Goal: Task Accomplishment & Management: Manage account settings

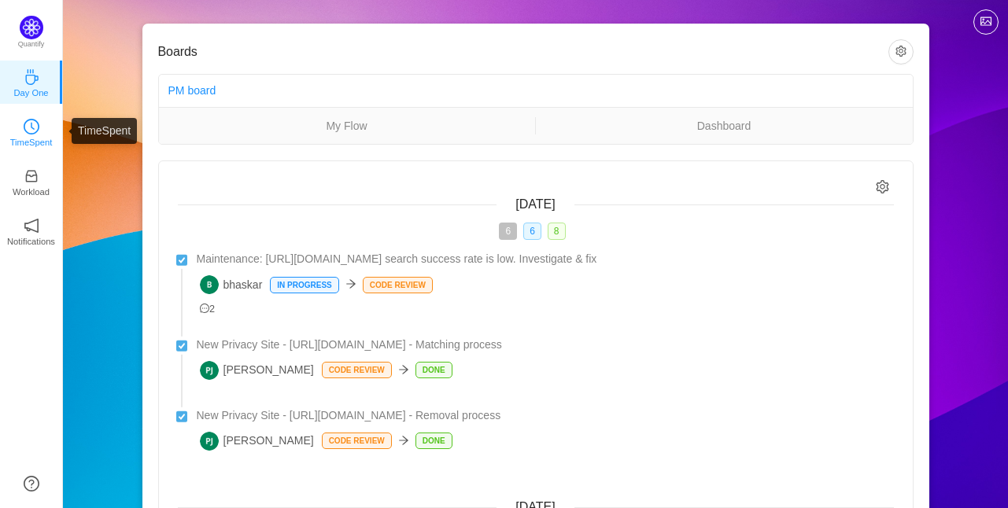
click at [13, 138] on p "TimeSpent" at bounding box center [31, 142] width 42 height 14
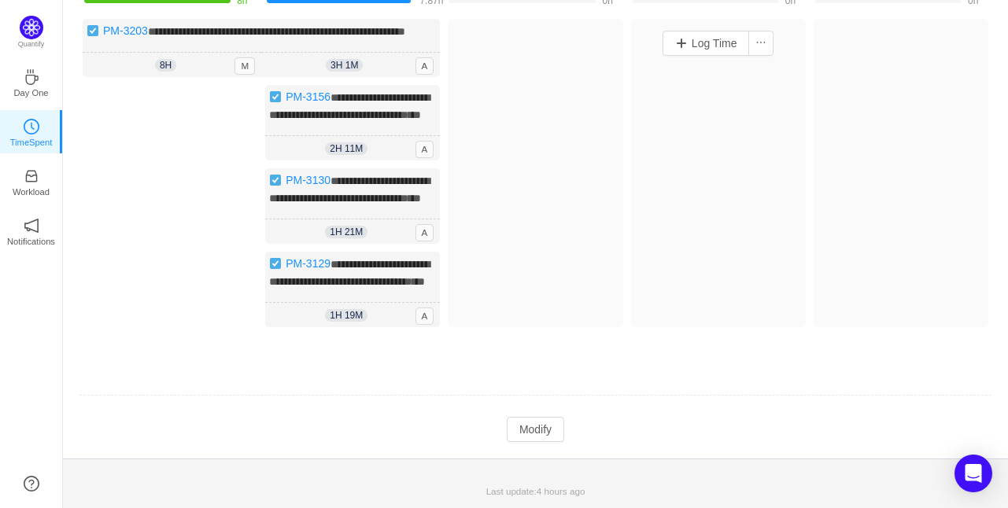
scroll to position [221, 0]
click at [542, 424] on button "Modify" at bounding box center [535, 429] width 57 height 25
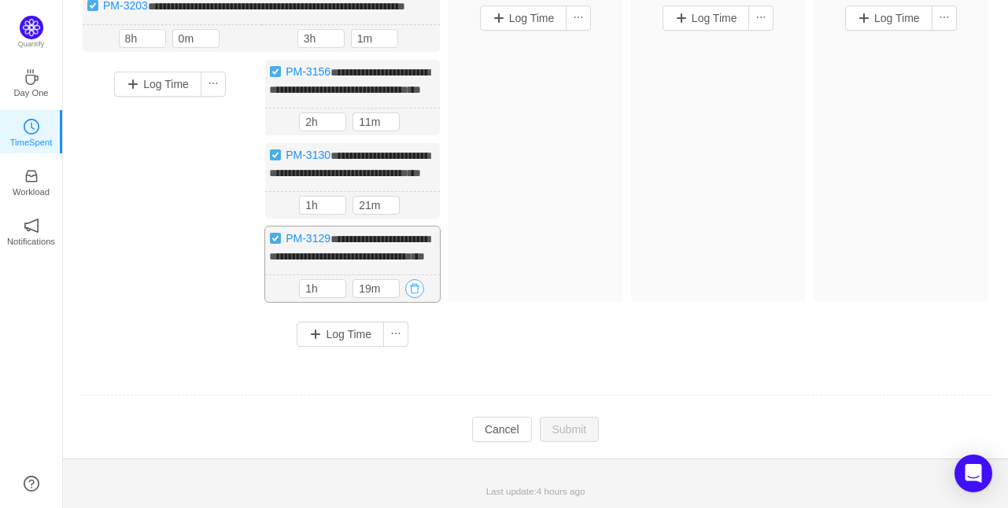
click at [416, 298] on button "button" at bounding box center [414, 288] width 19 height 19
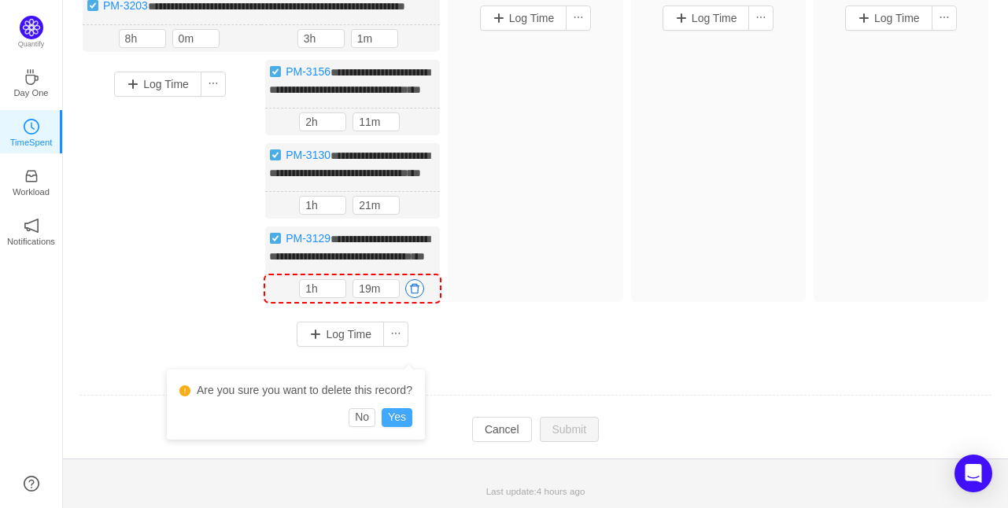
click at [398, 408] on button "Yes" at bounding box center [396, 417] width 31 height 19
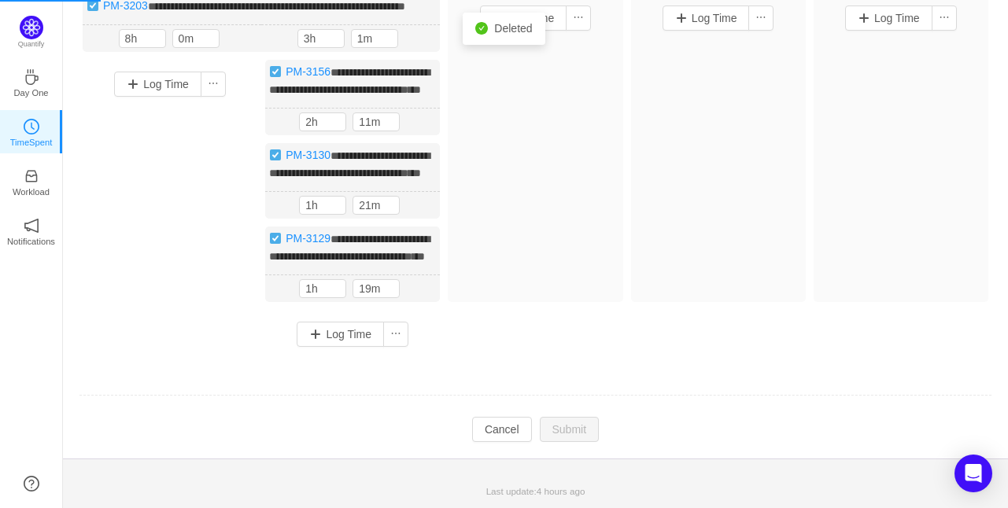
scroll to position [148, 0]
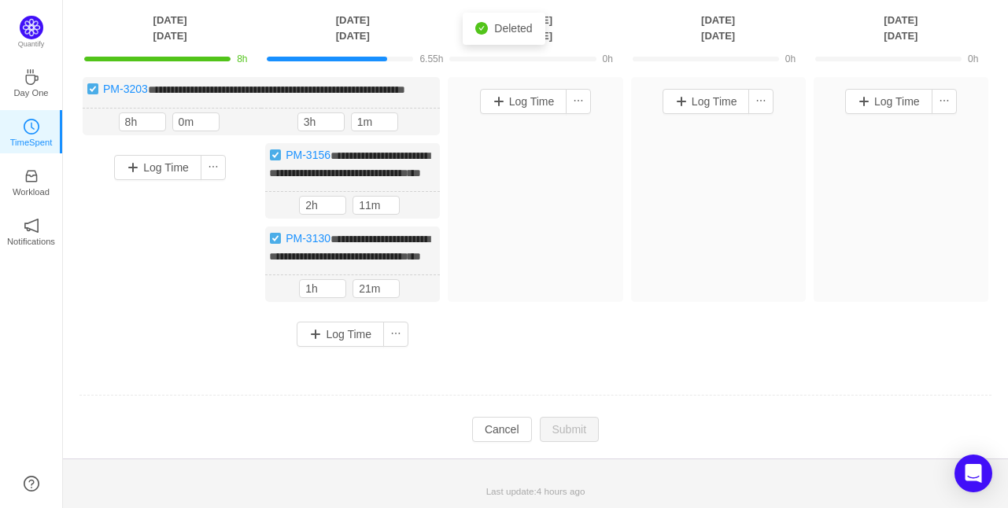
click at [418, 304] on div "**********" at bounding box center [535, 218] width 913 height 282
click at [416, 287] on button "button" at bounding box center [414, 288] width 19 height 19
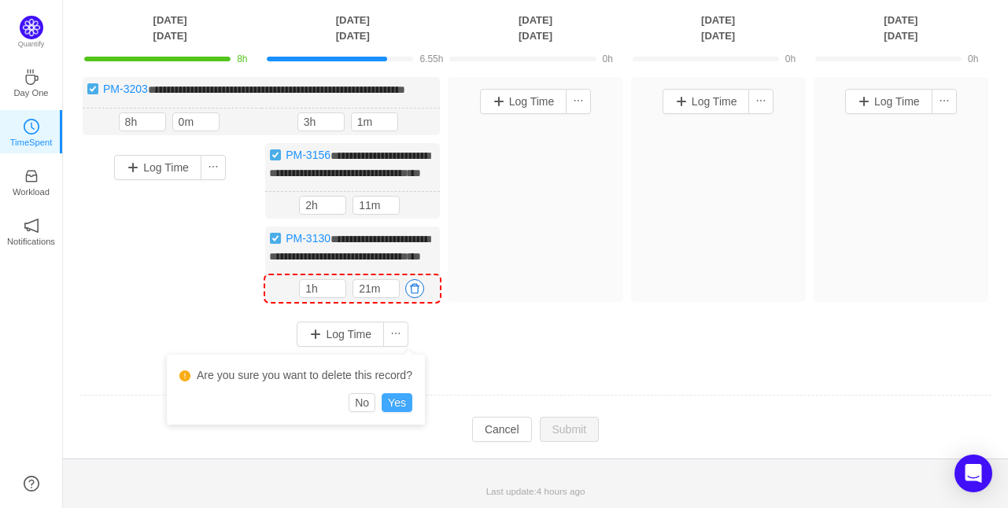
click at [389, 393] on button "Yes" at bounding box center [396, 402] width 31 height 19
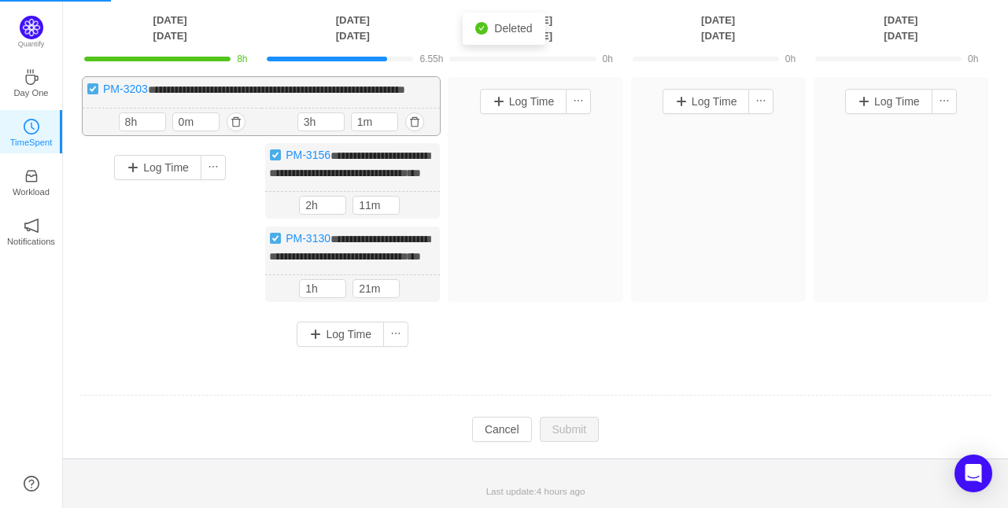
scroll to position [50, 0]
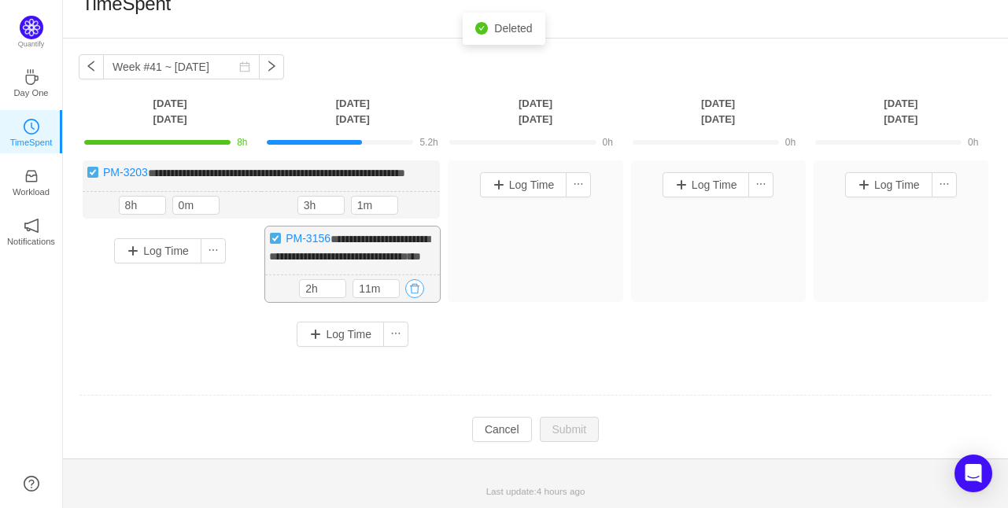
click at [421, 285] on button "button" at bounding box center [414, 288] width 19 height 19
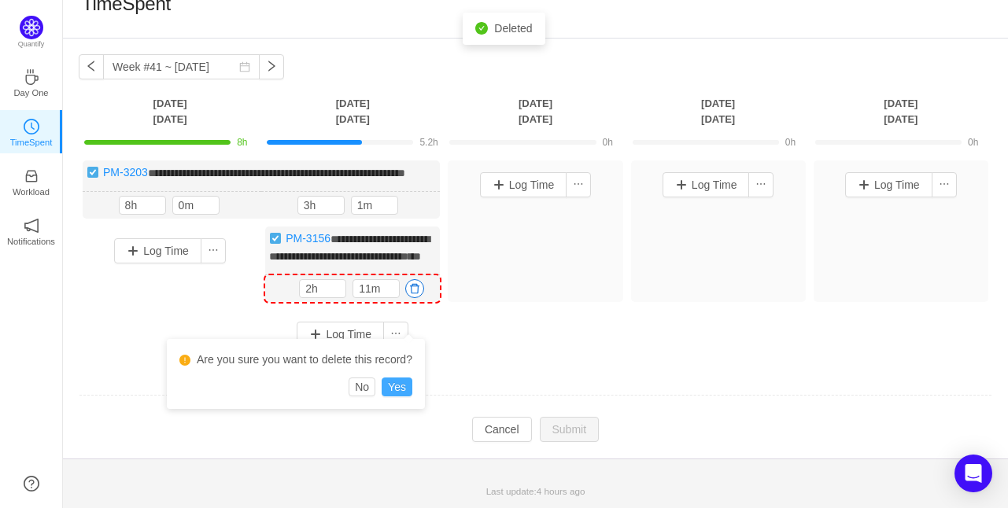
click at [399, 378] on button "Yes" at bounding box center [396, 387] width 31 height 19
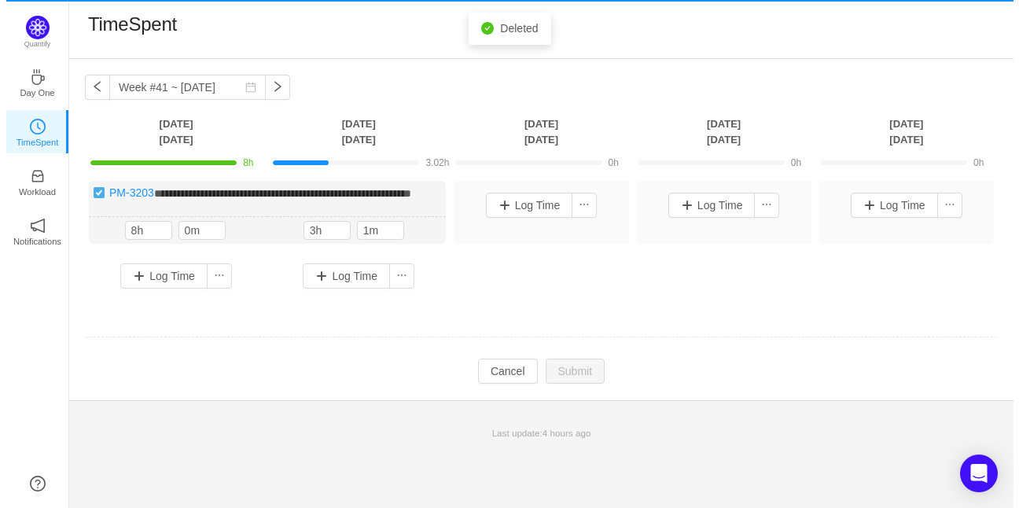
scroll to position [0, 0]
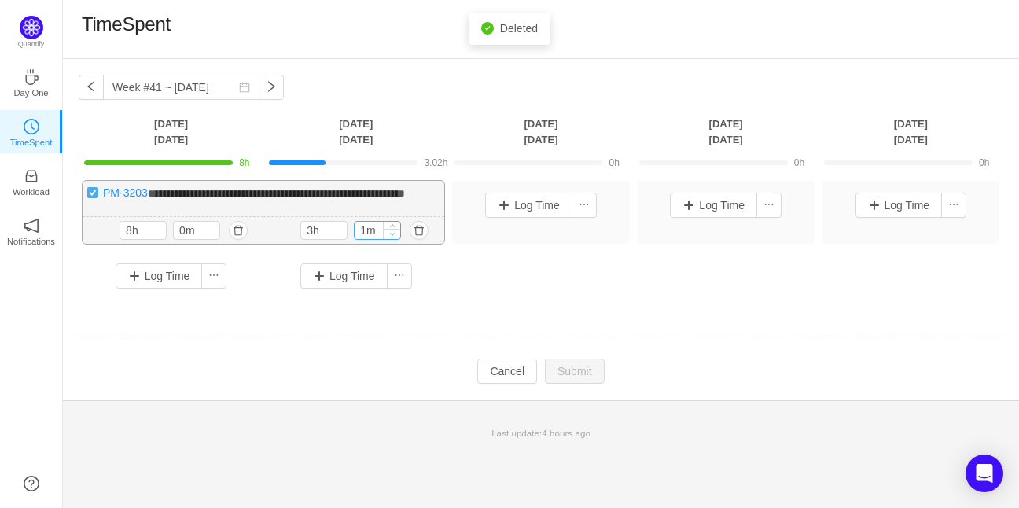
type input "0m"
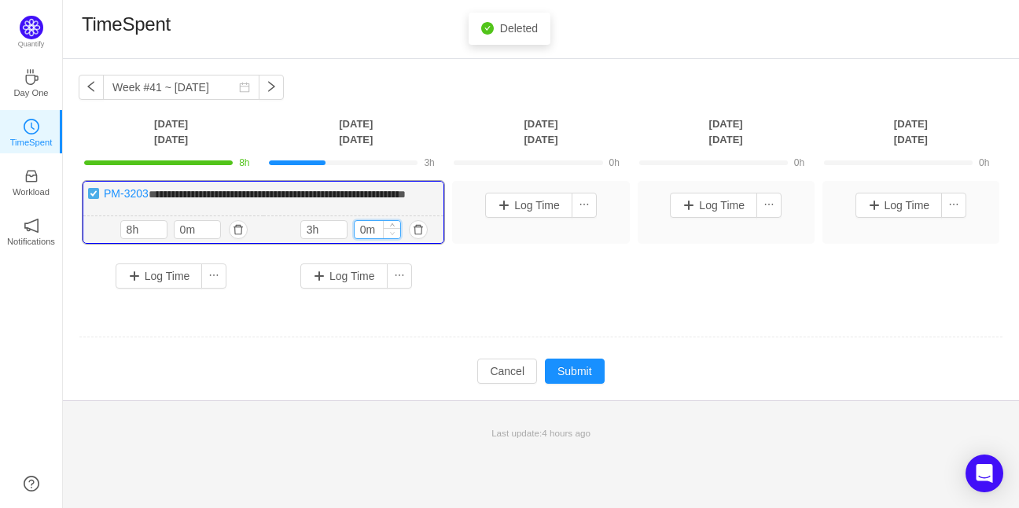
click at [391, 236] on icon "icon: down" at bounding box center [392, 233] width 6 height 6
type input "8h"
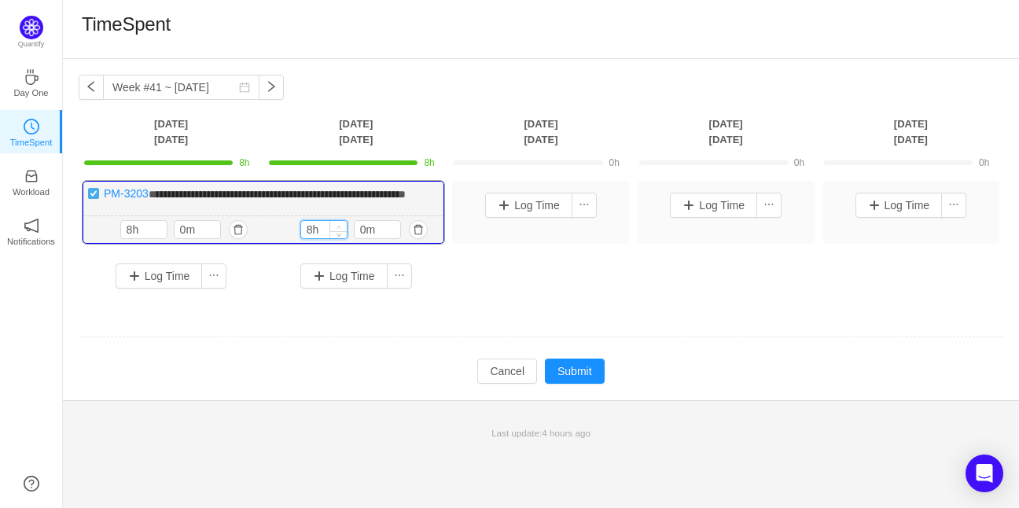
click at [341, 231] on span "Increase Value" at bounding box center [338, 226] width 17 height 10
click at [573, 378] on button "Submit" at bounding box center [575, 371] width 60 height 25
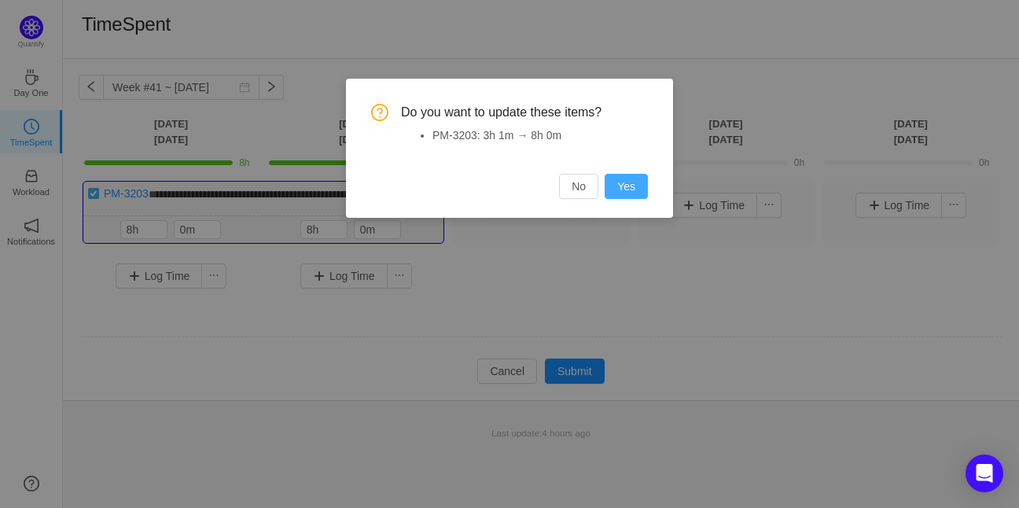
click at [624, 188] on button "Yes" at bounding box center [626, 186] width 43 height 25
